Goal: Navigation & Orientation: Find specific page/section

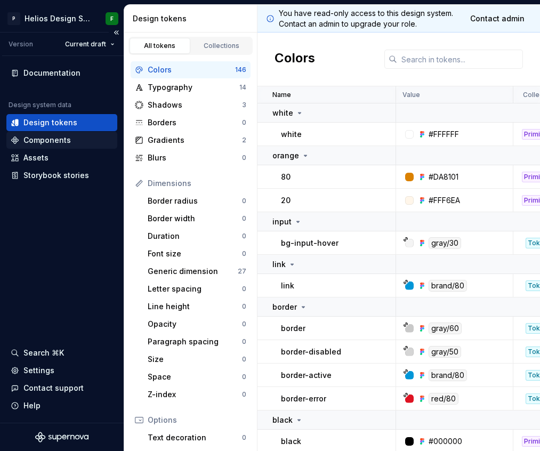
click at [56, 140] on div "Components" at bounding box center [46, 140] width 47 height 11
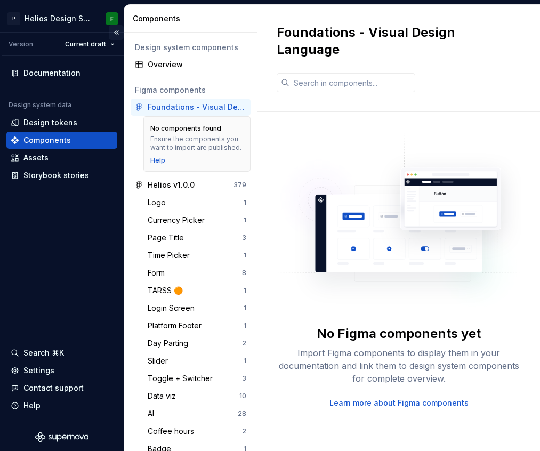
click at [117, 30] on button "Collapse sidebar" at bounding box center [116, 32] width 15 height 15
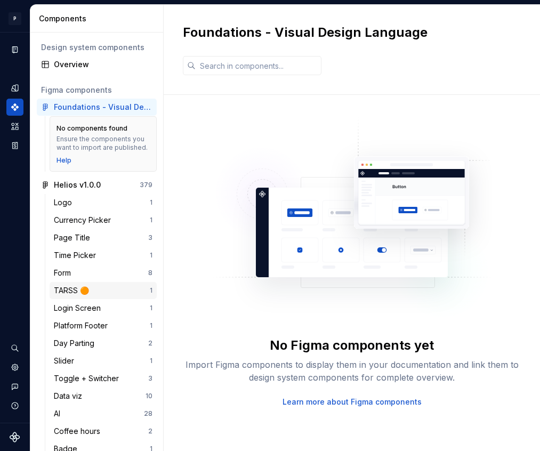
click at [75, 292] on div "TARSS 🟠" at bounding box center [73, 290] width 39 height 11
